Goal: Task Accomplishment & Management: Manage account settings

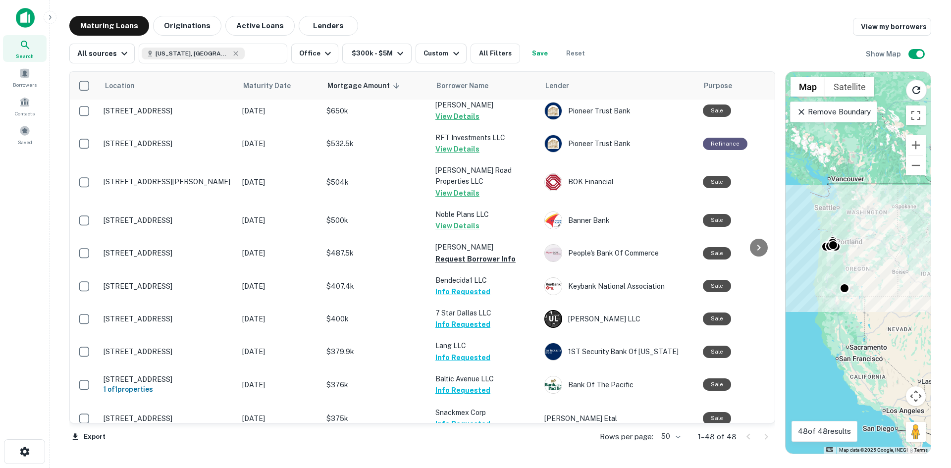
scroll to position [1286, 0]
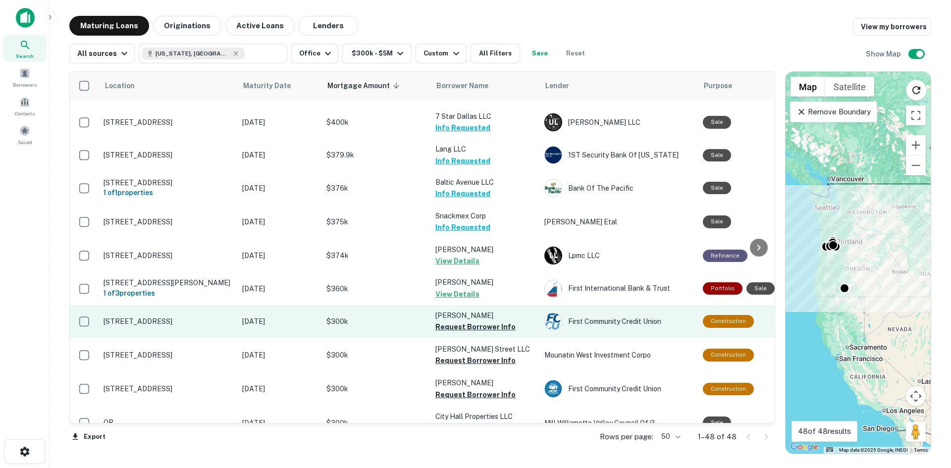
click at [464, 321] on button "Request Borrower Info" at bounding box center [475, 327] width 80 height 12
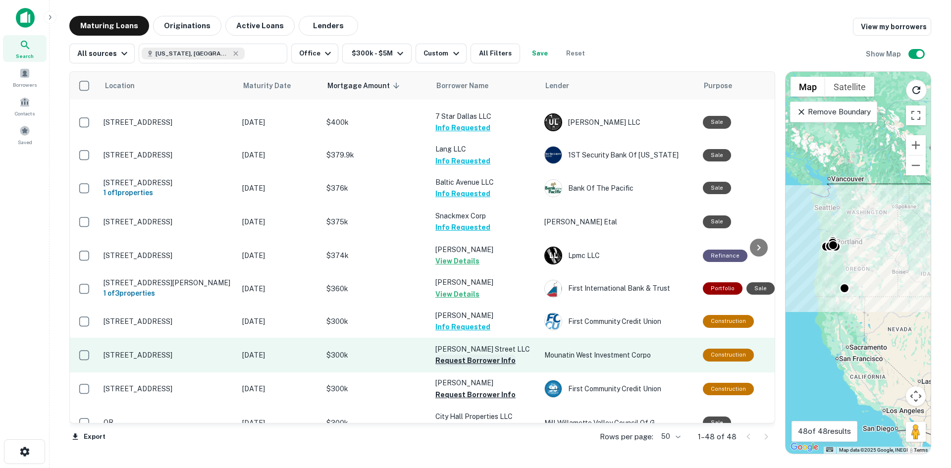
click at [467, 355] on button "Request Borrower Info" at bounding box center [475, 361] width 80 height 12
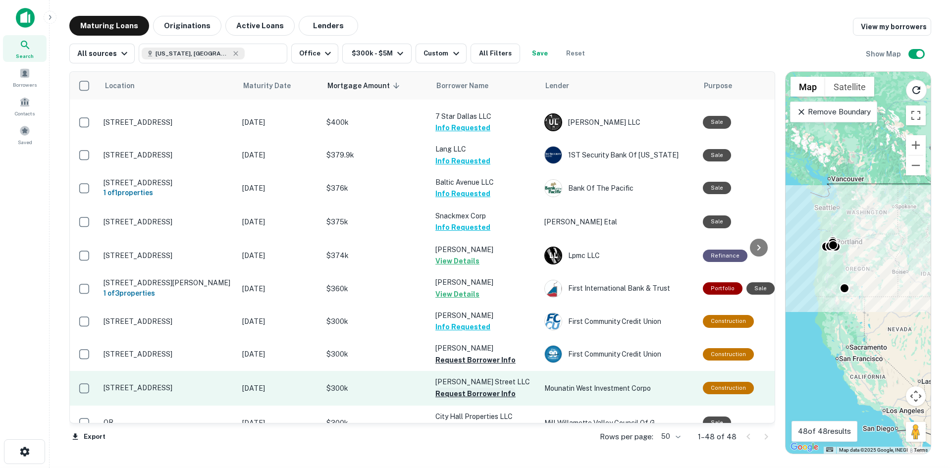
click at [461, 388] on button "Request Borrower Info" at bounding box center [475, 394] width 80 height 12
click at [469, 389] on button "Request Borrower Info" at bounding box center [475, 395] width 80 height 12
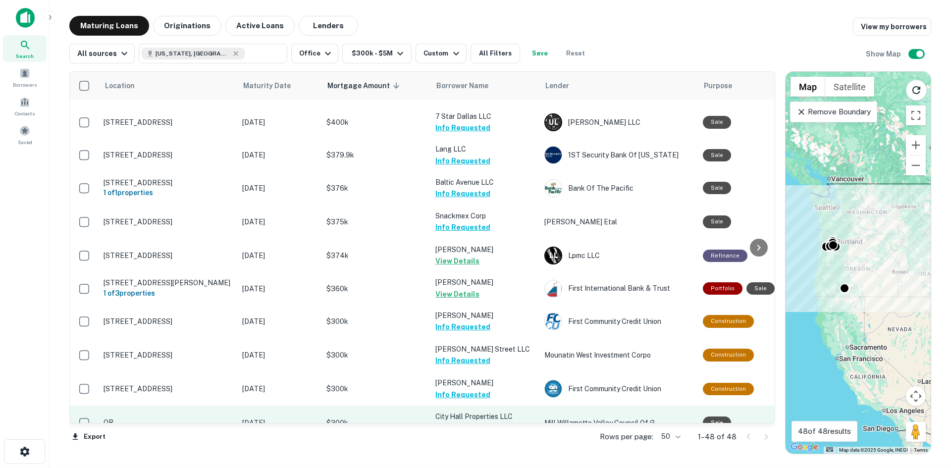
click at [466, 422] on button "Request Borrower Info" at bounding box center [475, 428] width 80 height 12
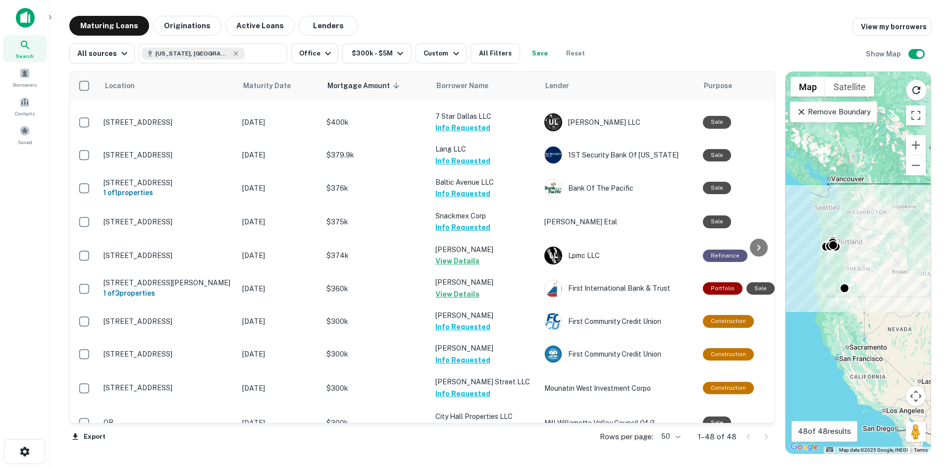
click at [466, 457] on button "Request Borrower Info" at bounding box center [475, 463] width 80 height 12
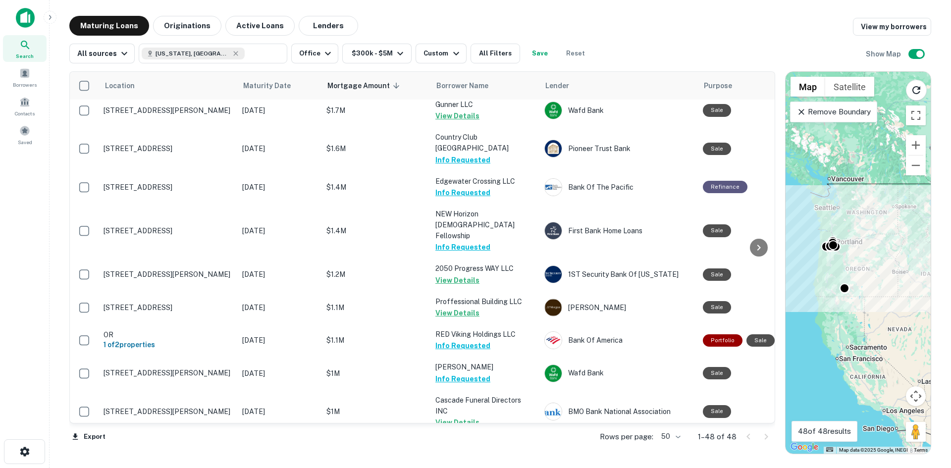
scroll to position [0, 0]
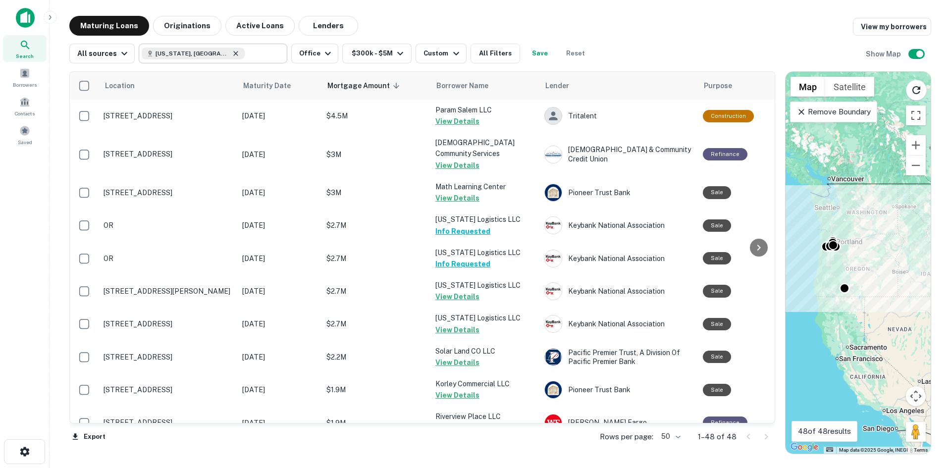
click at [232, 52] on icon at bounding box center [236, 54] width 8 height 8
type input "**********"
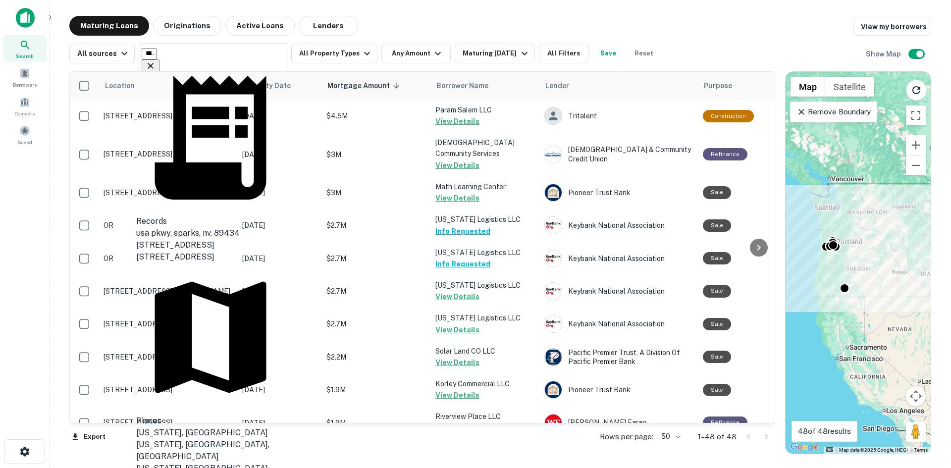
click at [153, 63] on icon "Clear" at bounding box center [151, 66] width 6 height 6
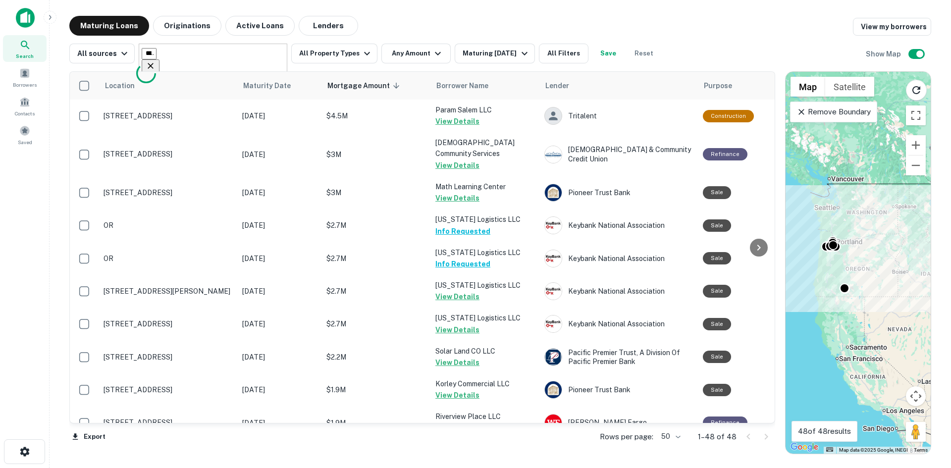
type input "*****"
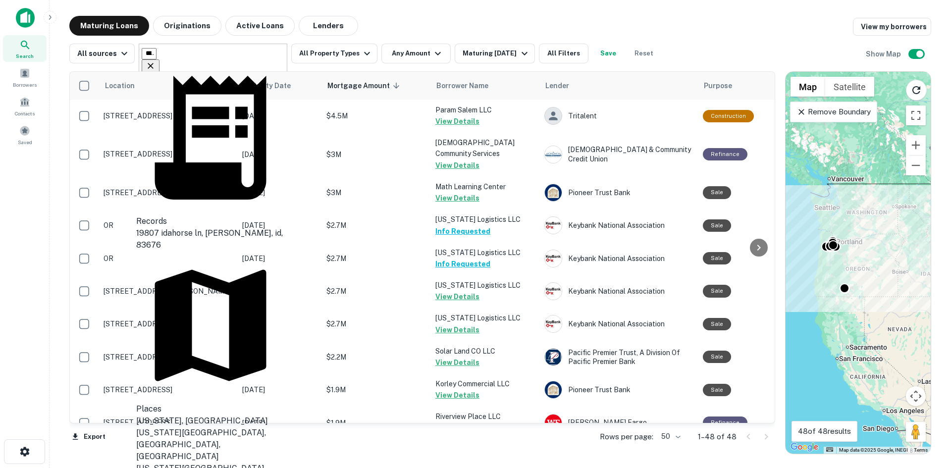
click at [212, 415] on div "[US_STATE], [GEOGRAPHIC_DATA]" at bounding box center [210, 421] width 149 height 12
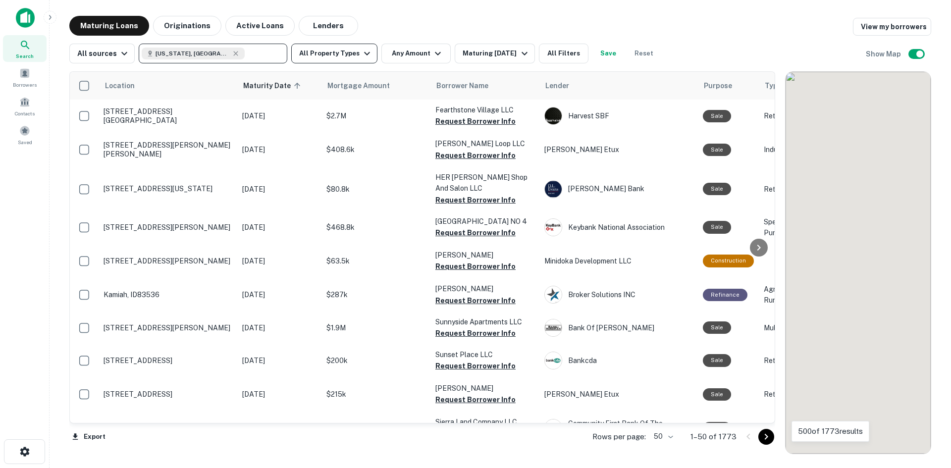
click at [342, 55] on button "All Property Types" at bounding box center [334, 54] width 86 height 20
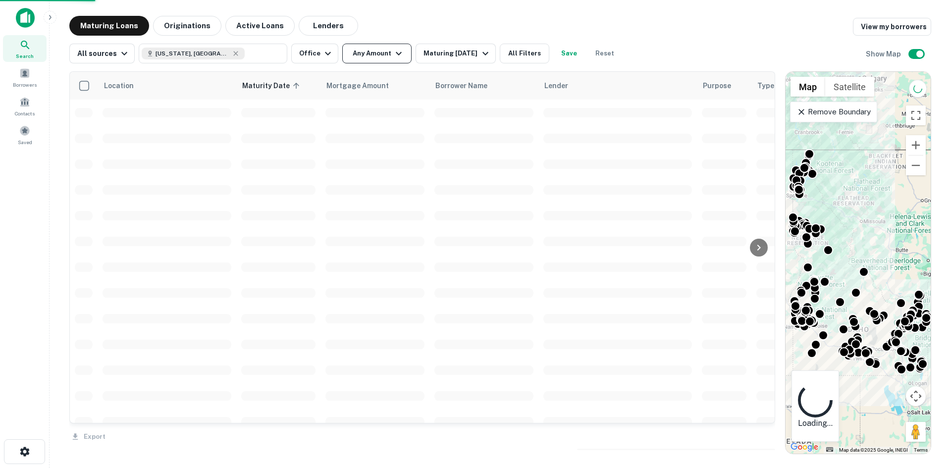
click at [393, 52] on icon "button" at bounding box center [399, 54] width 12 height 12
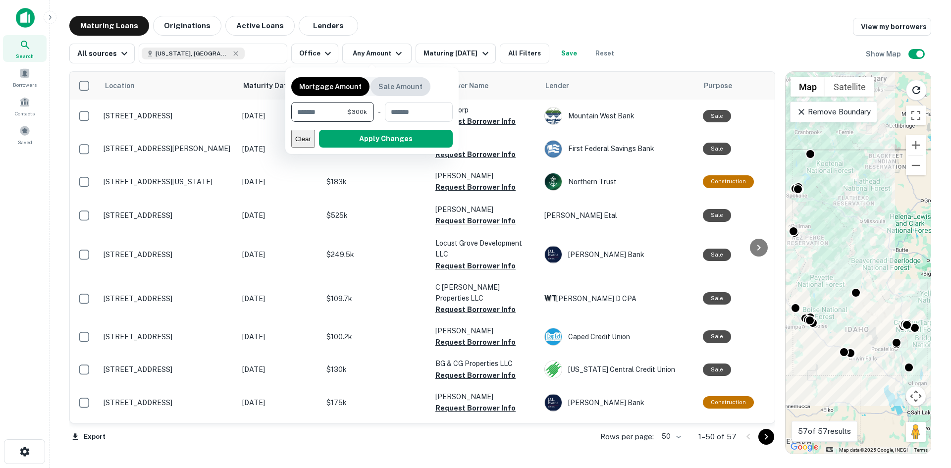
type input "******"
type input "*******"
click at [397, 136] on button "Apply Changes" at bounding box center [386, 139] width 134 height 18
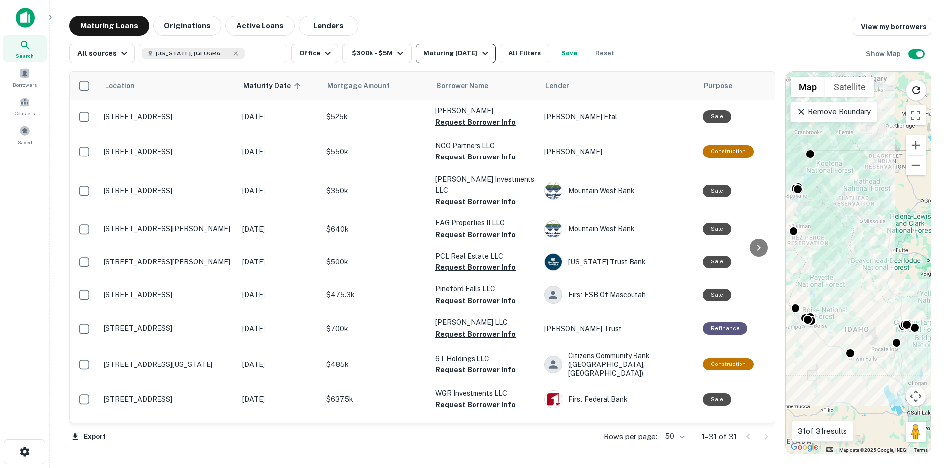
click at [453, 52] on div "Maturing [DATE]" at bounding box center [456, 54] width 67 height 12
click at [62, 63] on button "Custom" at bounding box center [46, 57] width 31 height 10
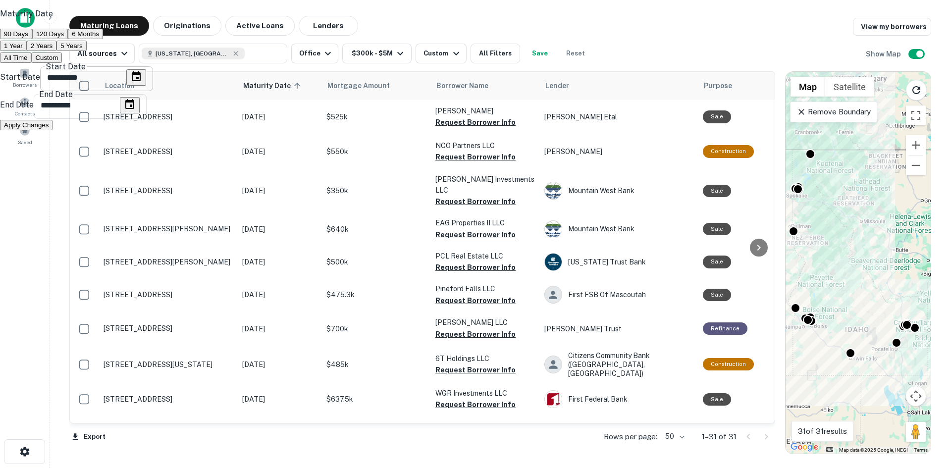
click at [141, 81] on icon "Choose date, selected date is Sep 16, 2025" at bounding box center [136, 76] width 9 height 10
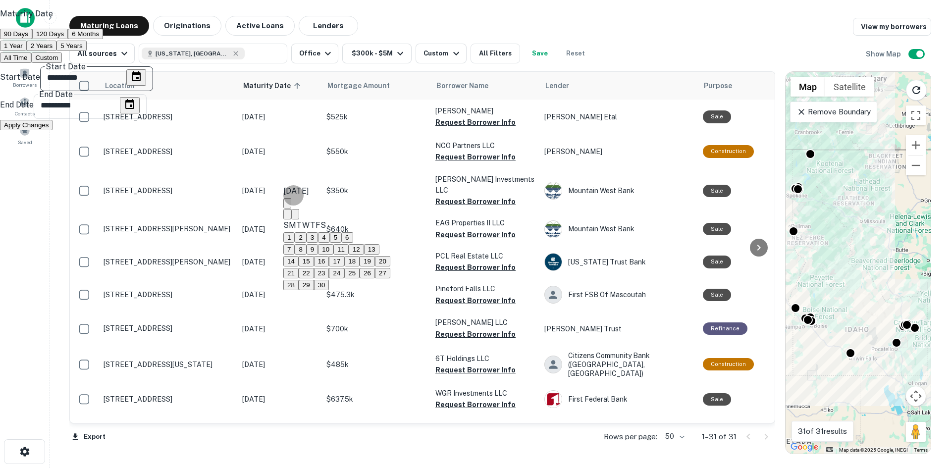
click at [295, 216] on icon "Next month" at bounding box center [295, 216] width 0 height 0
click at [375, 290] on button "31" at bounding box center [366, 285] width 15 height 10
type input "**********"
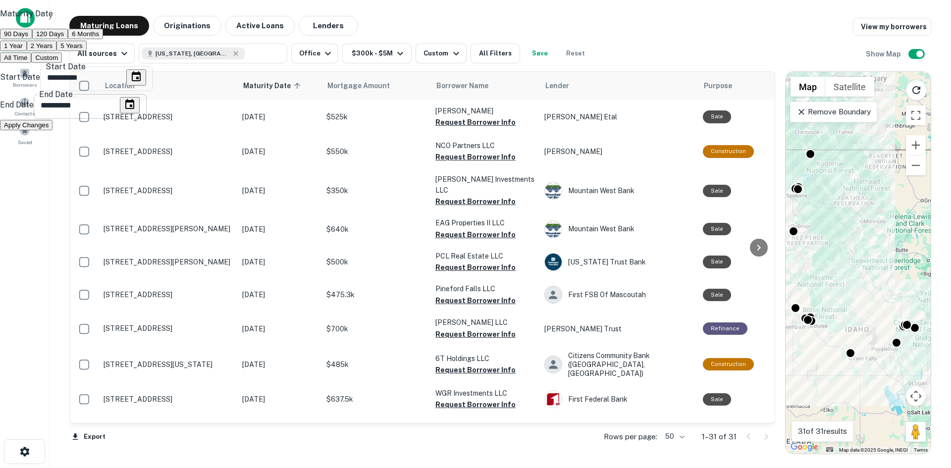
click at [136, 110] on icon "Choose date, selected date is Mar 15, 2026" at bounding box center [130, 105] width 12 height 12
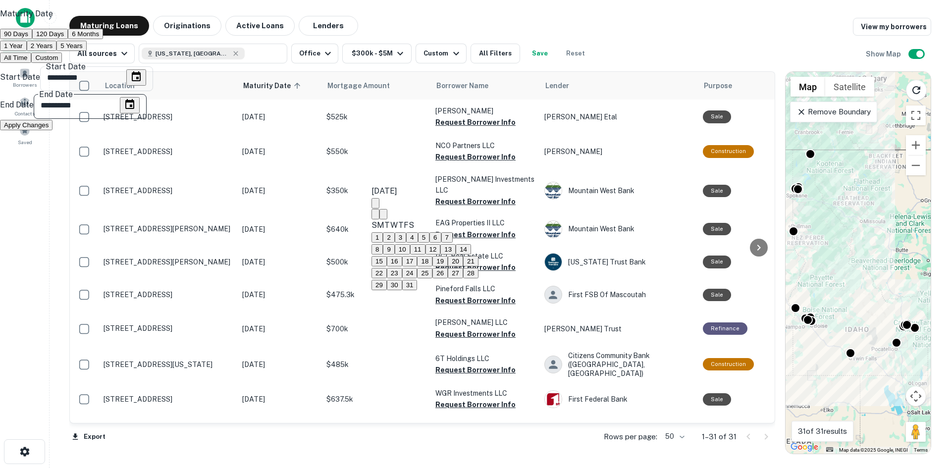
click at [417, 290] on button "31" at bounding box center [409, 285] width 15 height 10
type input "**********"
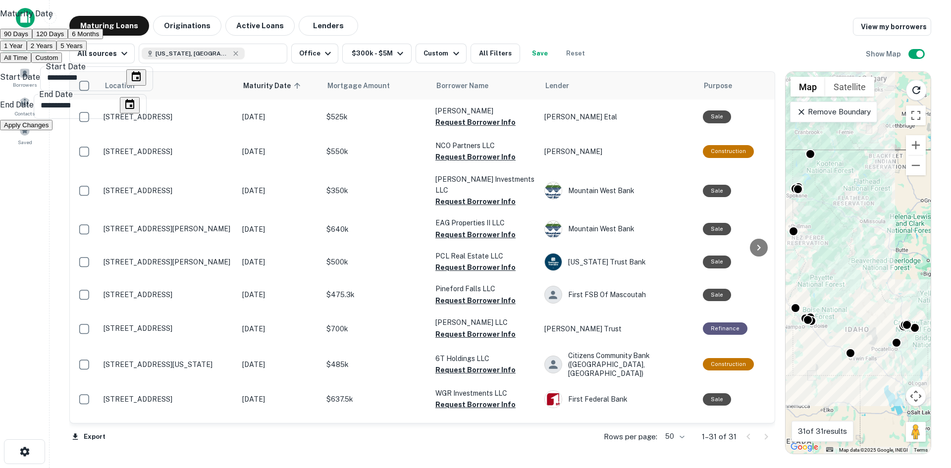
click at [52, 130] on button "Apply Changes" at bounding box center [26, 125] width 52 height 10
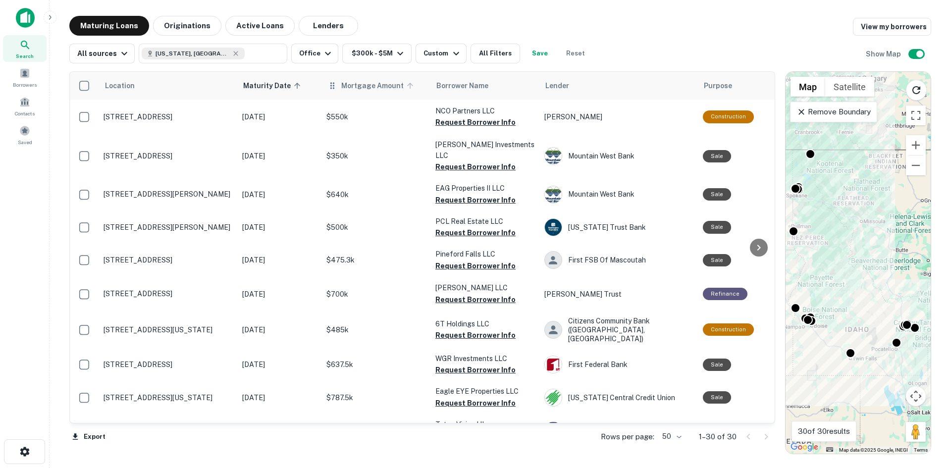
click at [406, 86] on icon at bounding box center [410, 85] width 9 height 9
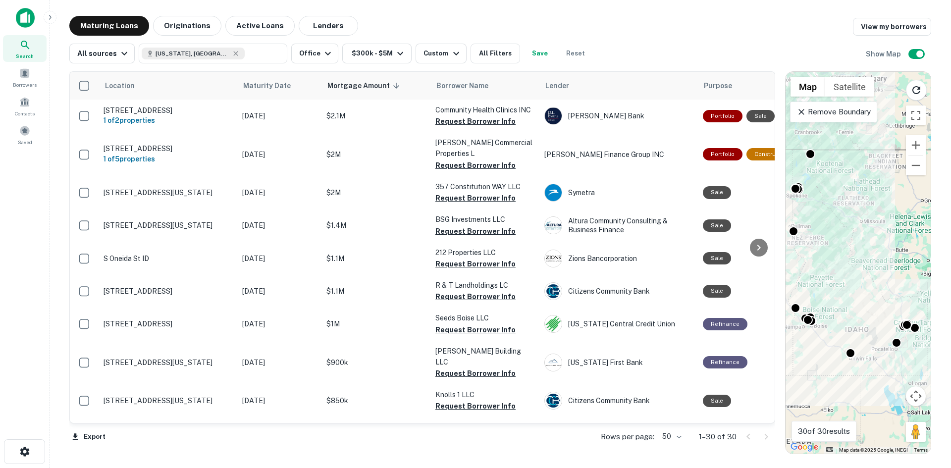
click at [533, 53] on button "Save" at bounding box center [540, 54] width 32 height 20
type input "**********"
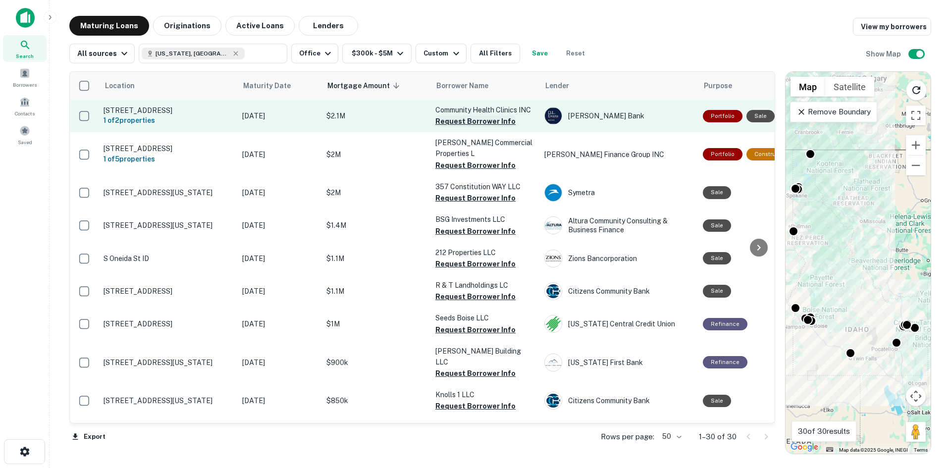
click at [472, 119] on button "Request Borrower Info" at bounding box center [475, 121] width 80 height 12
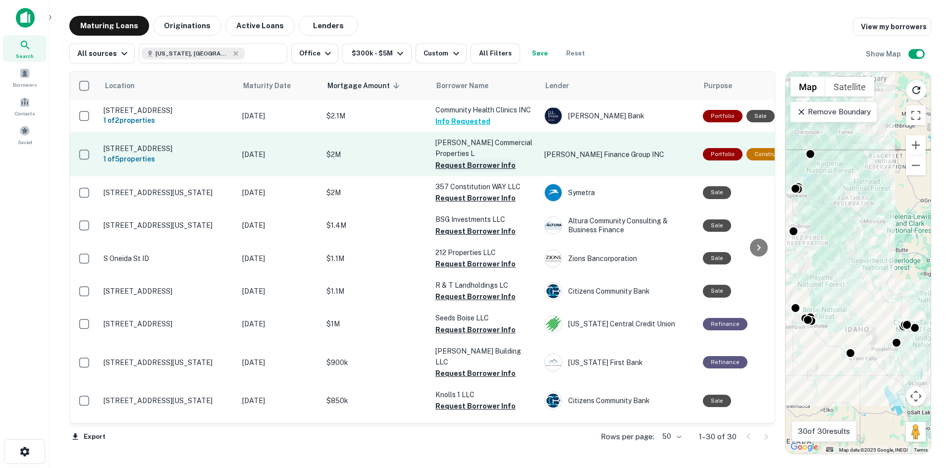
click at [470, 164] on button "Request Borrower Info" at bounding box center [475, 165] width 80 height 12
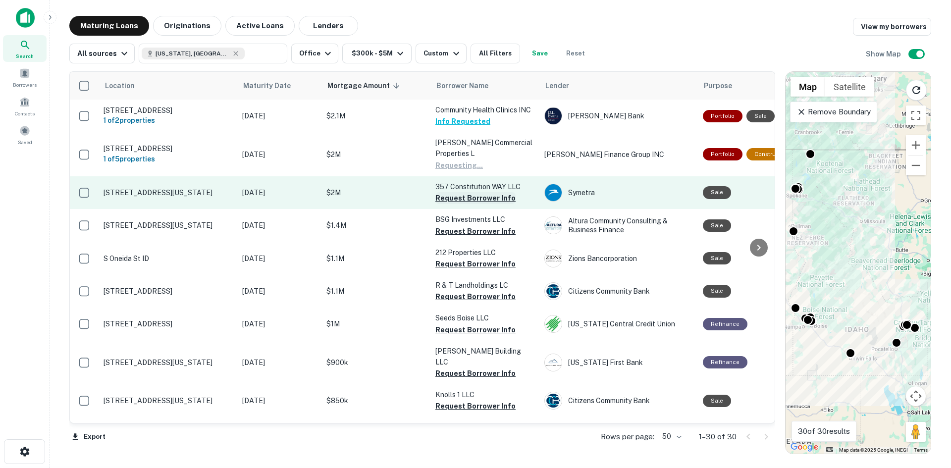
click at [468, 197] on button "Request Borrower Info" at bounding box center [475, 198] width 80 height 12
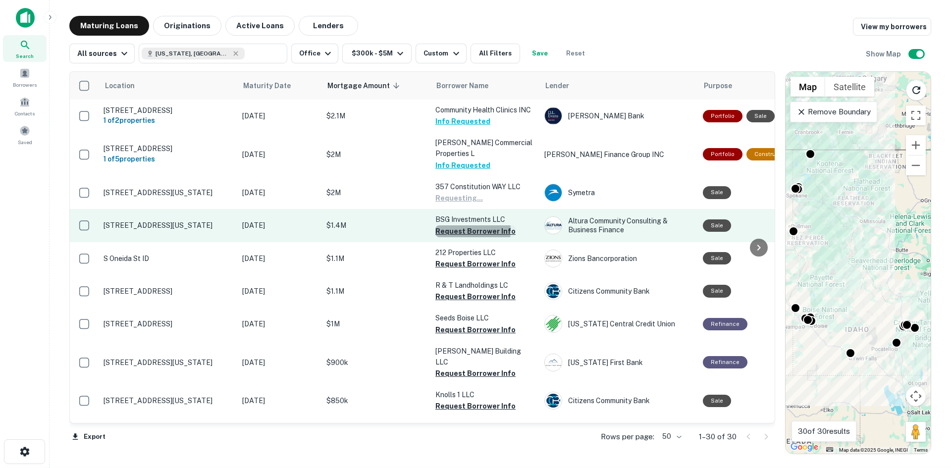
click at [468, 230] on button "Request Borrower Info" at bounding box center [475, 231] width 80 height 12
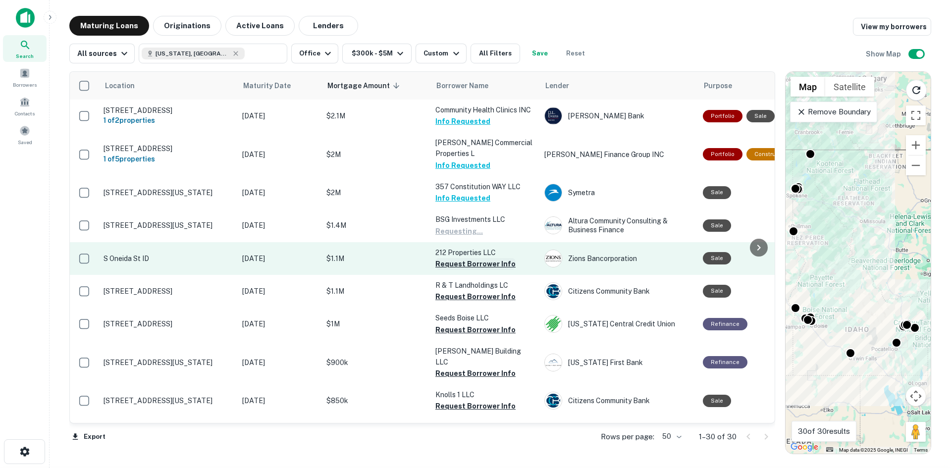
click at [466, 264] on button "Request Borrower Info" at bounding box center [475, 264] width 80 height 12
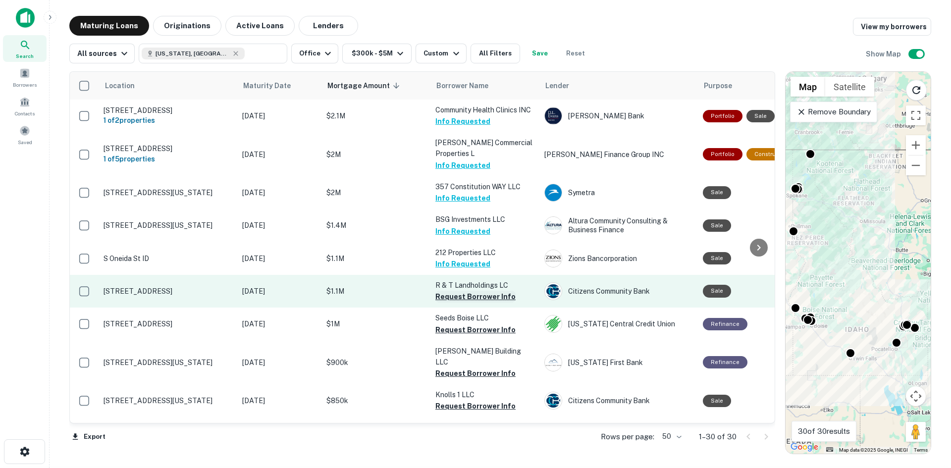
click at [461, 296] on button "Request Borrower Info" at bounding box center [475, 297] width 80 height 12
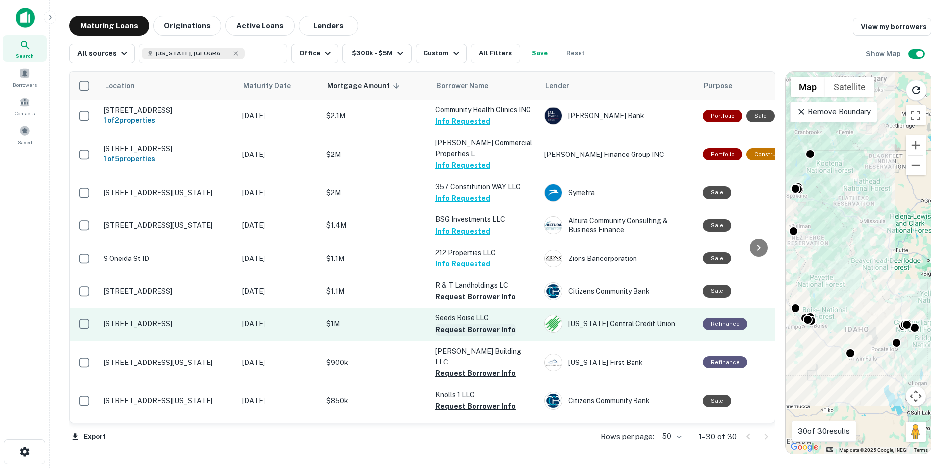
click at [469, 328] on button "Request Borrower Info" at bounding box center [475, 330] width 80 height 12
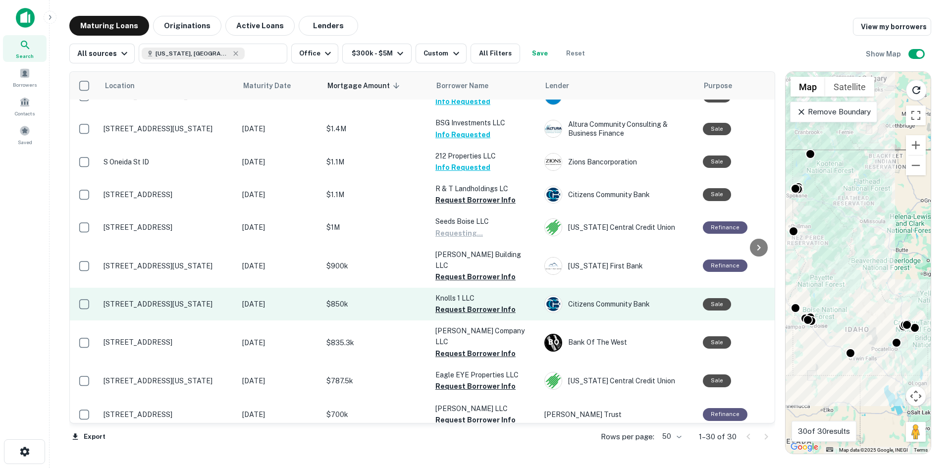
scroll to position [99, 0]
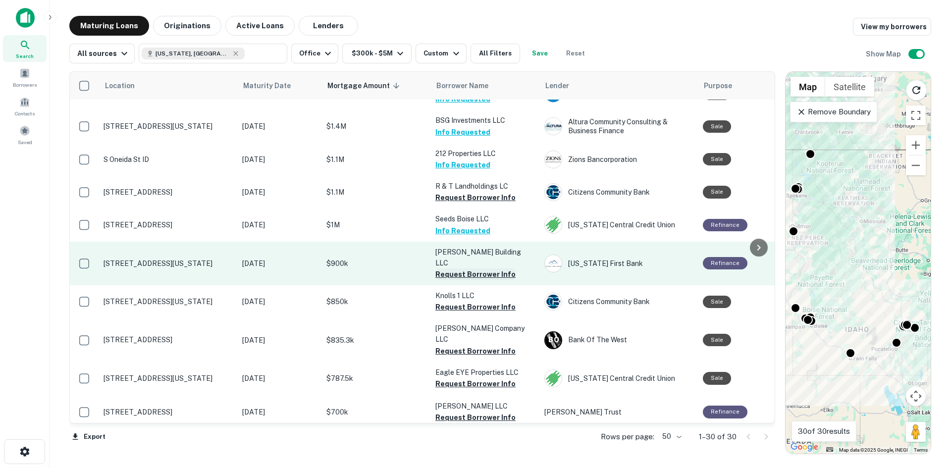
click at [460, 268] on button "Request Borrower Info" at bounding box center [475, 274] width 80 height 12
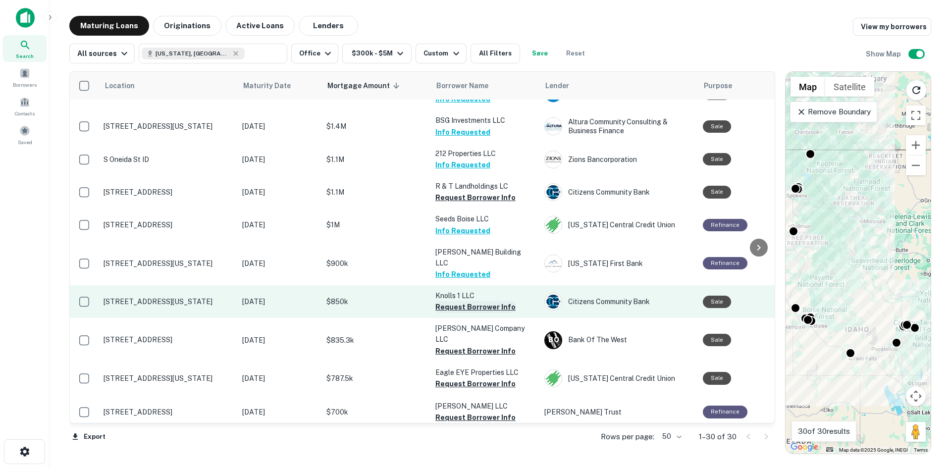
click at [456, 301] on button "Request Borrower Info" at bounding box center [475, 307] width 80 height 12
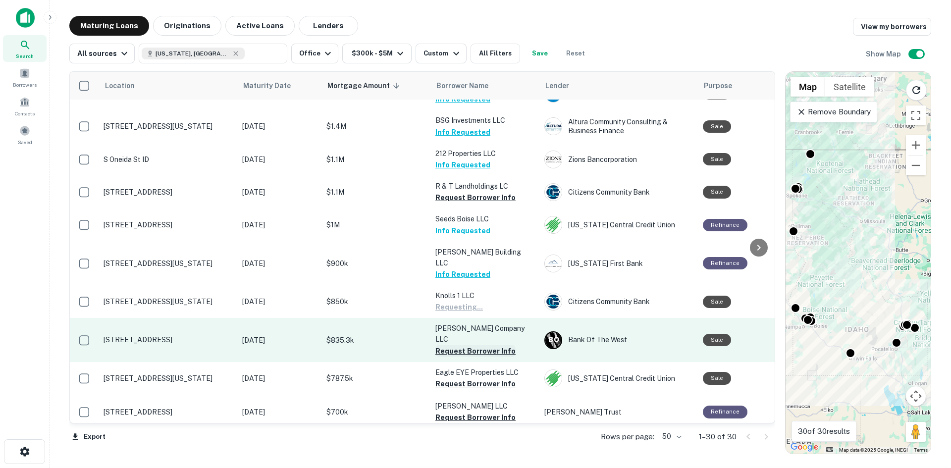
click at [456, 345] on button "Request Borrower Info" at bounding box center [475, 351] width 80 height 12
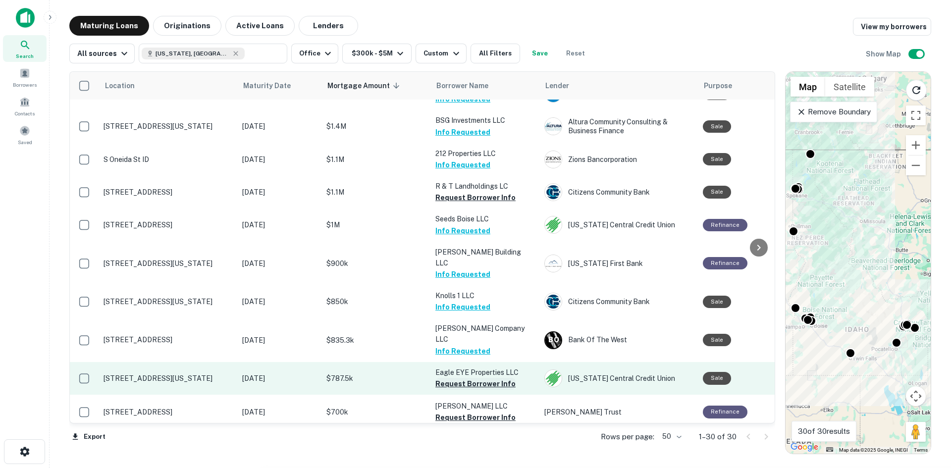
click at [468, 378] on button "Request Borrower Info" at bounding box center [475, 384] width 80 height 12
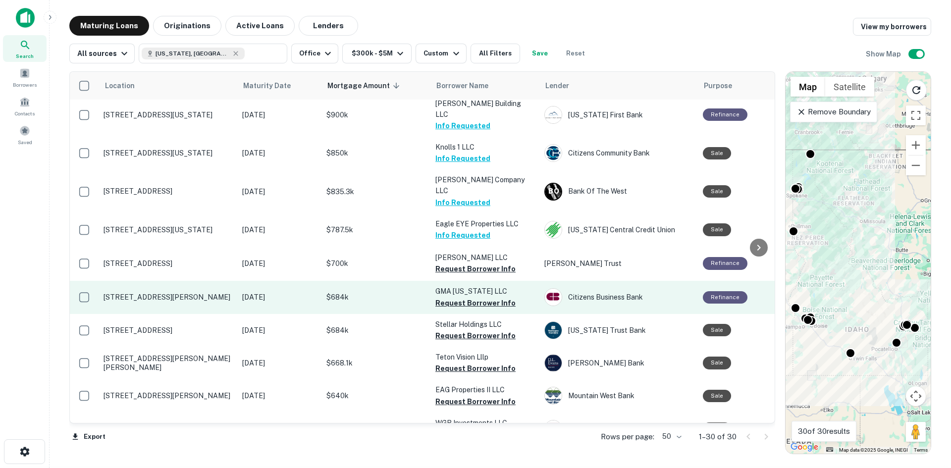
click at [470, 263] on button "Request Borrower Info" at bounding box center [475, 269] width 80 height 12
click at [464, 297] on button "Request Borrower Info" at bounding box center [475, 303] width 80 height 12
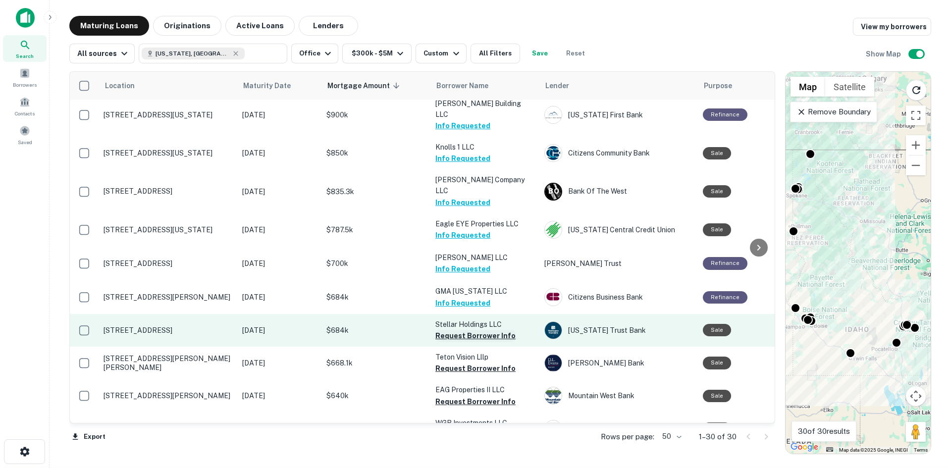
click at [464, 330] on button "Request Borrower Info" at bounding box center [475, 336] width 80 height 12
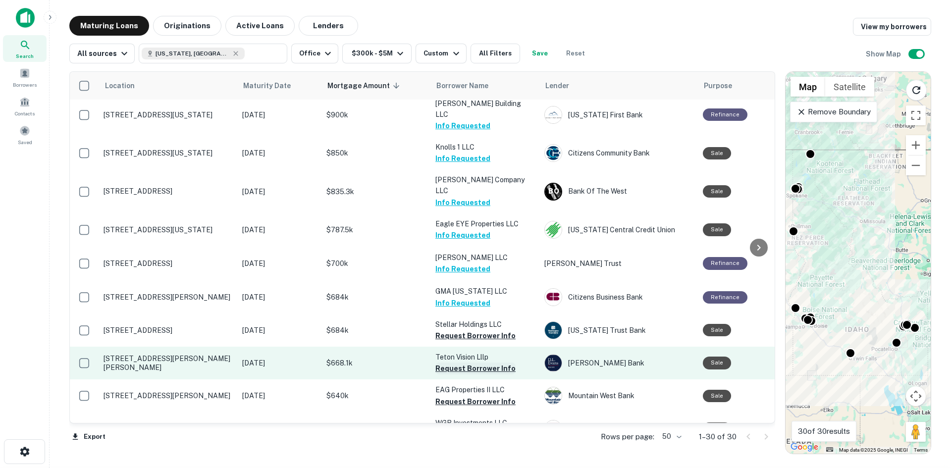
click at [467, 362] on button "Request Borrower Info" at bounding box center [475, 368] width 80 height 12
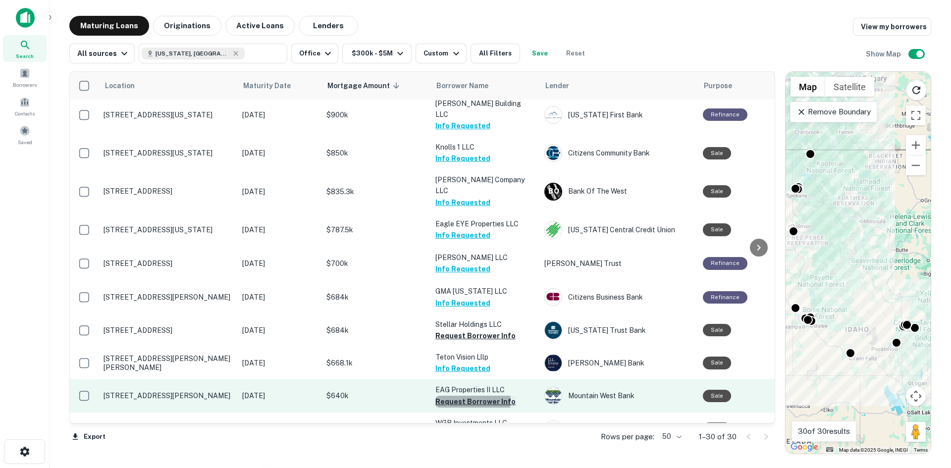
click at [459, 396] on button "Request Borrower Info" at bounding box center [475, 402] width 80 height 12
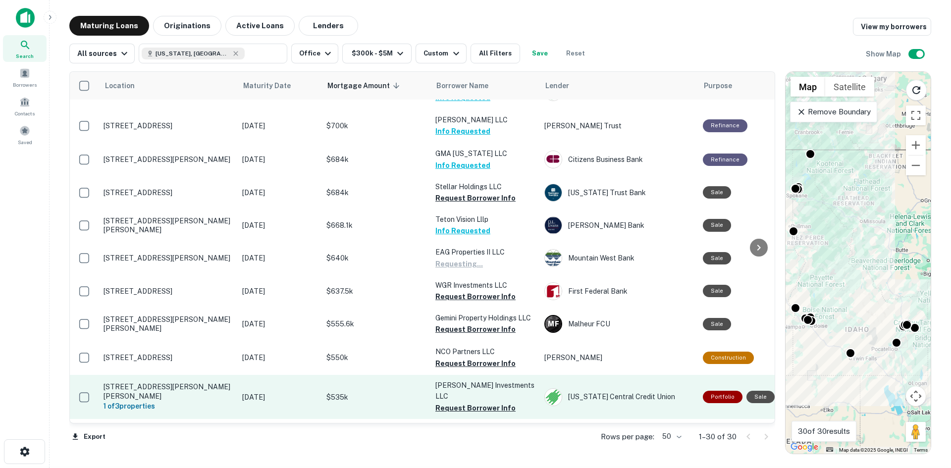
scroll to position [396, 0]
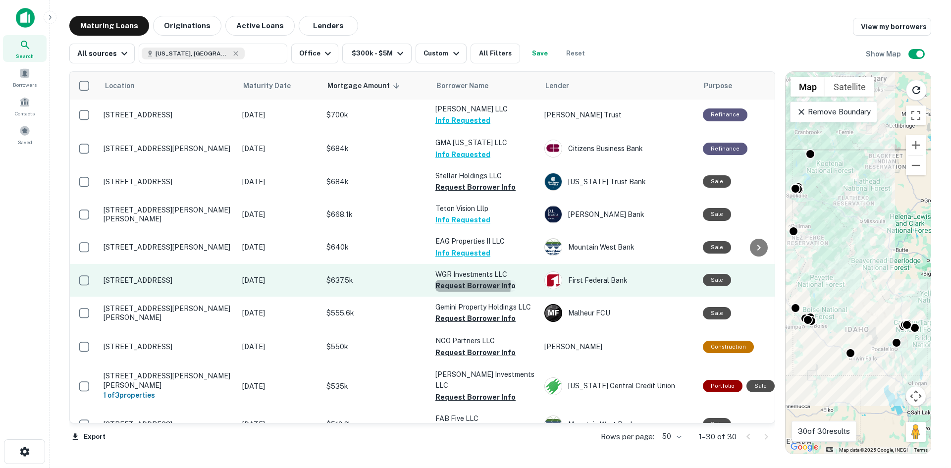
click at [458, 280] on button "Request Borrower Info" at bounding box center [475, 286] width 80 height 12
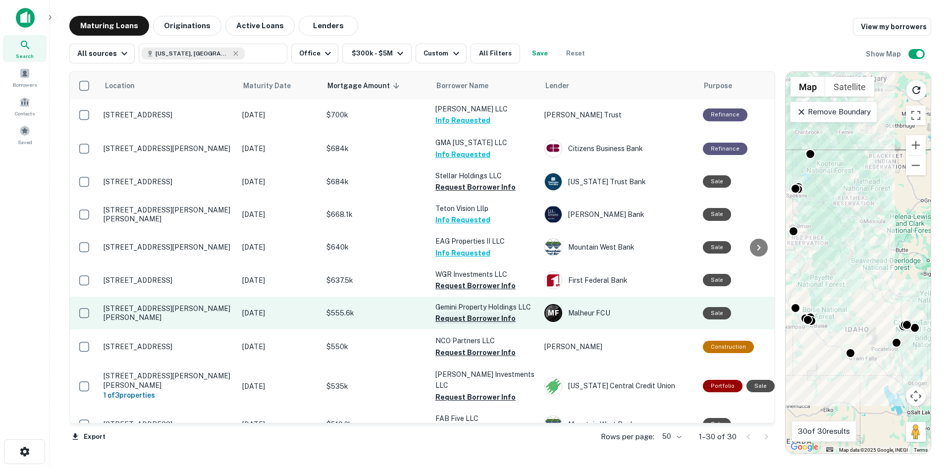
click at [466, 312] on button "Request Borrower Info" at bounding box center [475, 318] width 80 height 12
